Goal: Information Seeking & Learning: Find specific fact

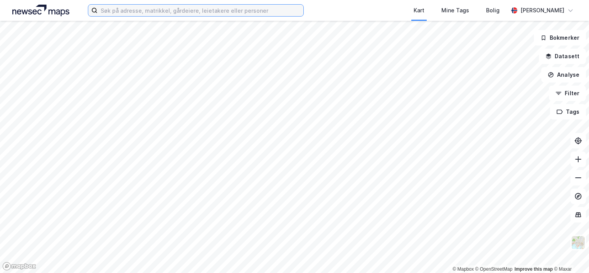
click at [207, 14] on input at bounding box center [201, 11] width 206 height 12
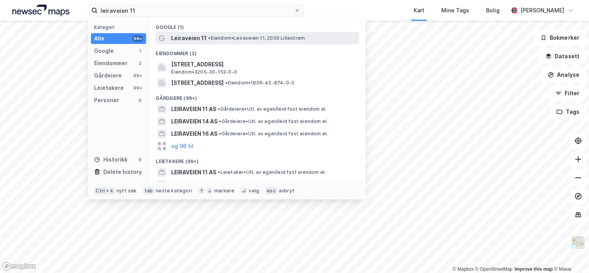
click at [223, 34] on div "Leiraveien 11 • Eiendom • Leiraveien 11, 2000 Lillestrøm" at bounding box center [264, 38] width 187 height 9
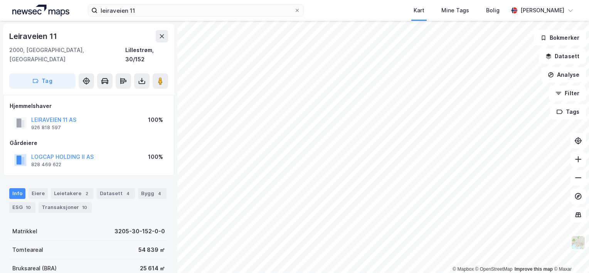
click at [150, 17] on div "leiraveien 11 Kart Mine Tags Bolig [PERSON_NAME]" at bounding box center [294, 10] width 589 height 21
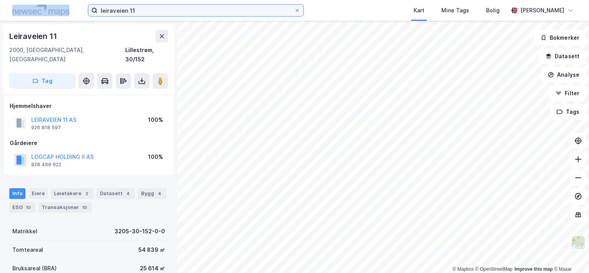
click at [150, 15] on input "leiraveien 11" at bounding box center [196, 11] width 197 height 12
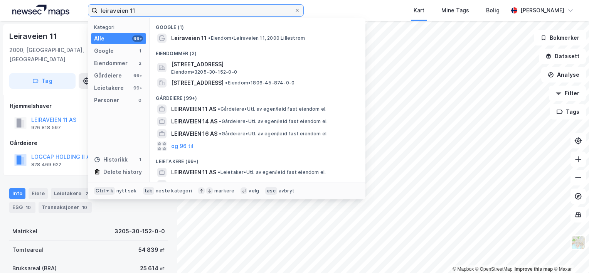
click at [150, 15] on input "leiraveien 11" at bounding box center [196, 11] width 197 height 12
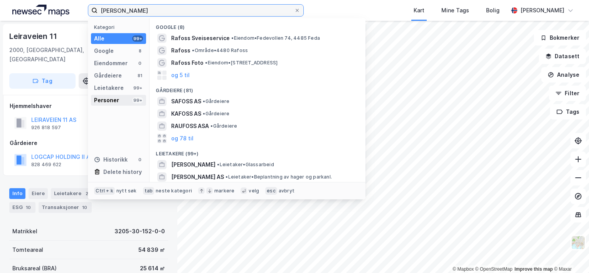
type input "[PERSON_NAME]"
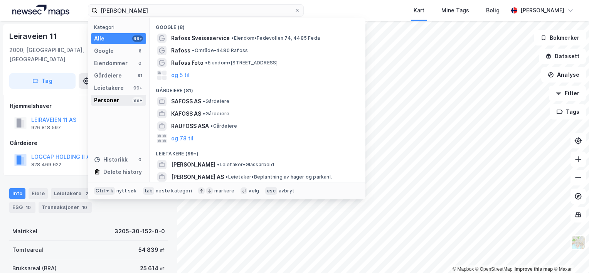
click at [125, 100] on div "Personer 99+" at bounding box center [118, 100] width 55 height 11
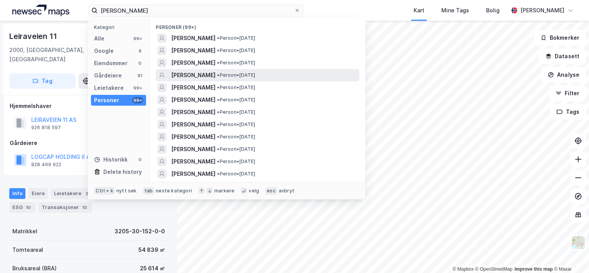
click at [216, 73] on span "[PERSON_NAME]" at bounding box center [193, 75] width 44 height 9
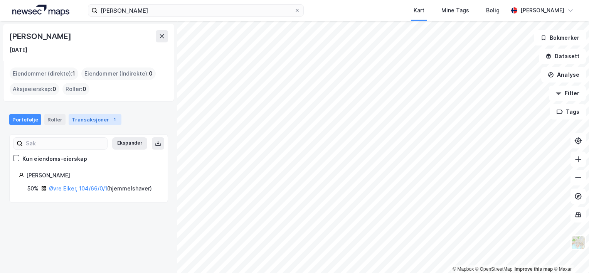
click at [94, 118] on div "Transaksjoner 1" at bounding box center [95, 119] width 53 height 11
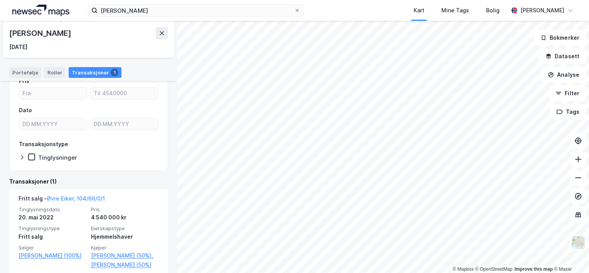
scroll to position [96, 0]
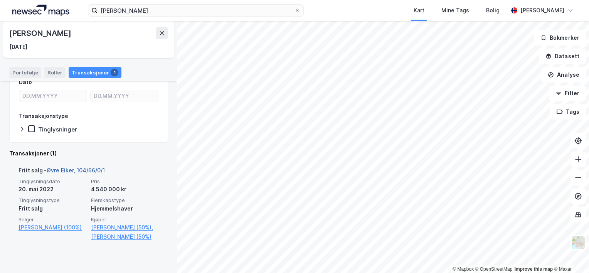
click at [75, 172] on link "Øvre Eiker, 104/66/0/1" at bounding box center [76, 170] width 58 height 7
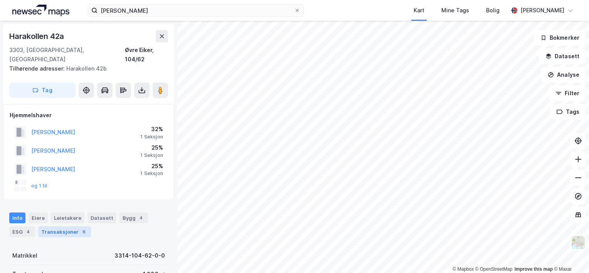
click at [56, 226] on div "Transaksjoner 6" at bounding box center [64, 231] width 53 height 11
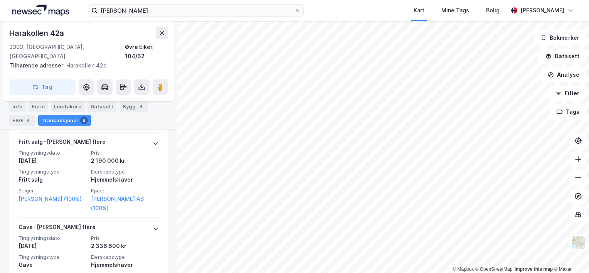
scroll to position [647, 0]
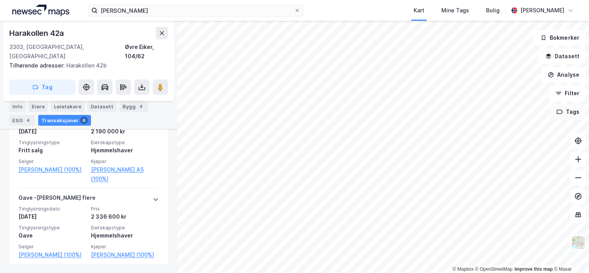
click at [554, 105] on div "© Mapbox © OpenStreetMap Improve this map © Maxar [STREET_ADDRESS], [GEOGRAPHIC…" at bounding box center [294, 147] width 589 height 252
